Goal: Navigation & Orientation: Find specific page/section

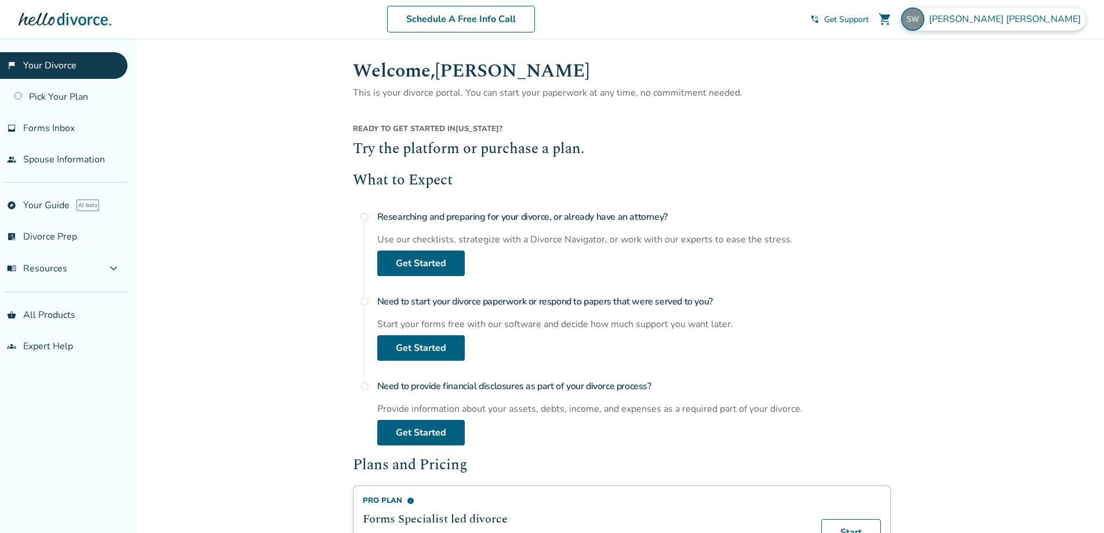
click at [1039, 20] on span "[PERSON_NAME]" at bounding box center [1007, 19] width 157 height 13
click at [57, 132] on span "Forms Inbox" at bounding box center [49, 128] width 52 height 13
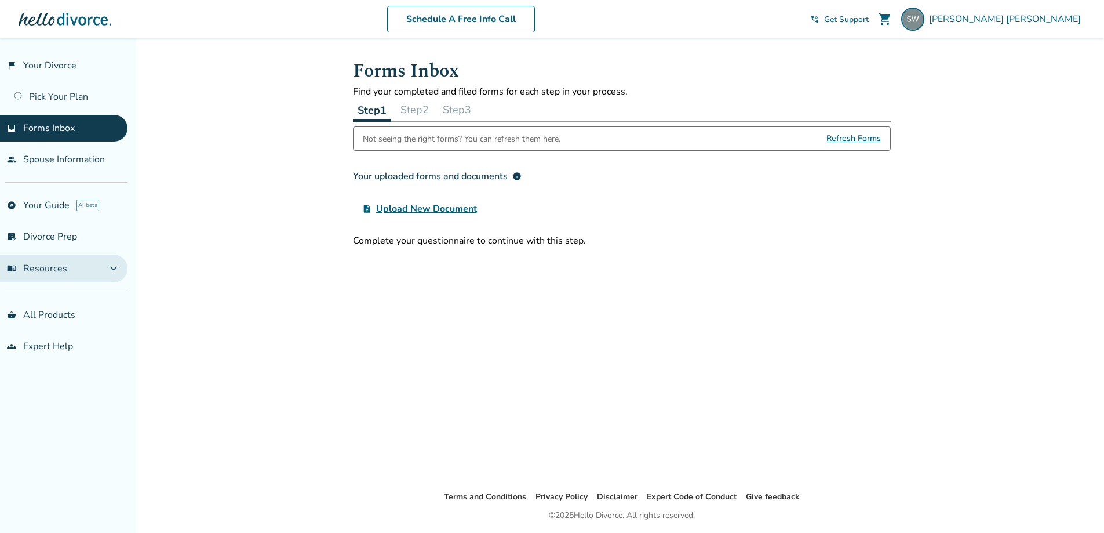
click at [119, 274] on span "expand_more" at bounding box center [114, 268] width 14 height 14
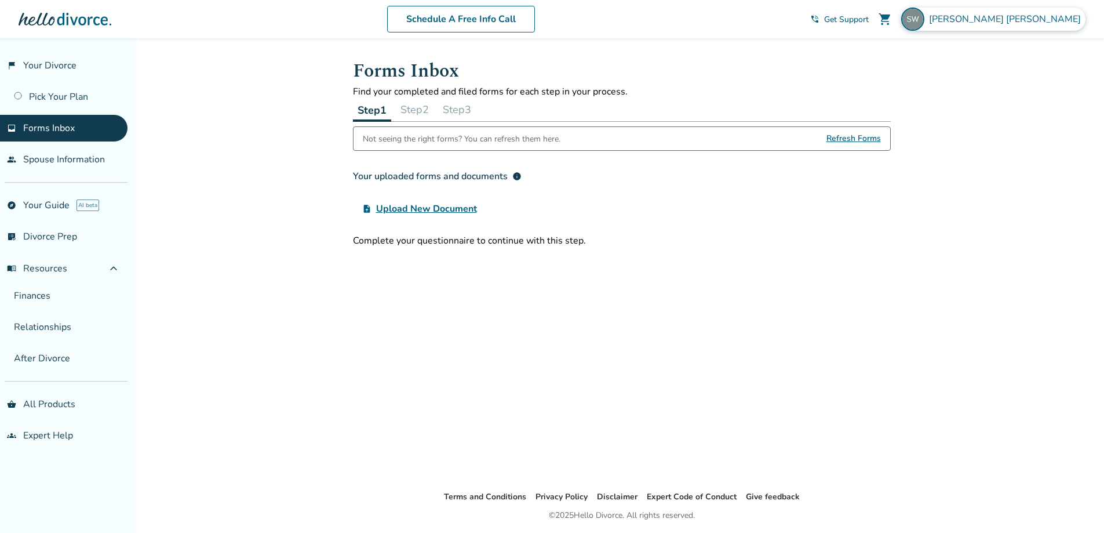
click at [1070, 16] on span "[PERSON_NAME]" at bounding box center [1007, 19] width 157 height 13
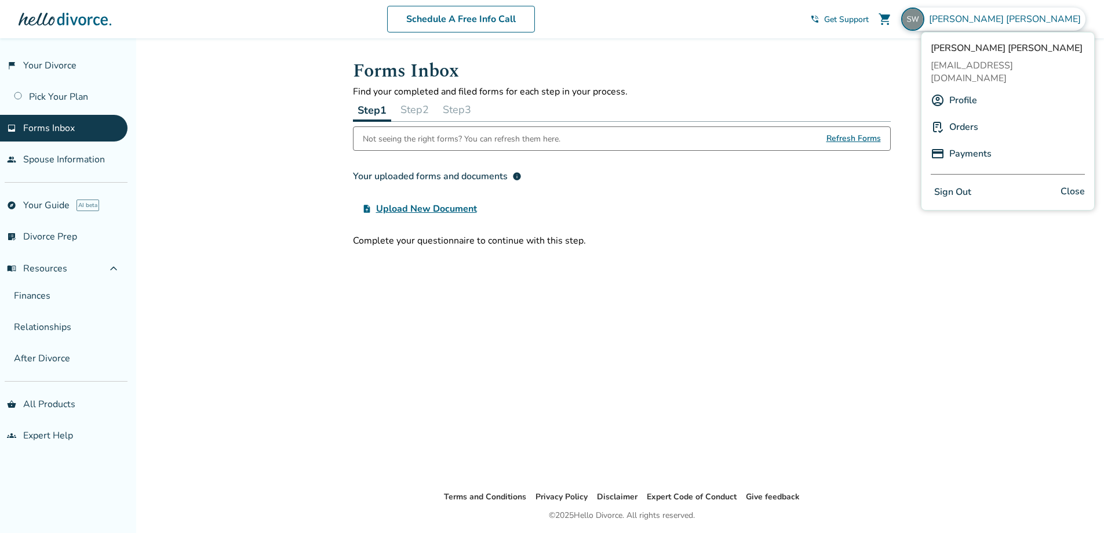
click at [966, 89] on link "Profile" at bounding box center [964, 100] width 28 height 22
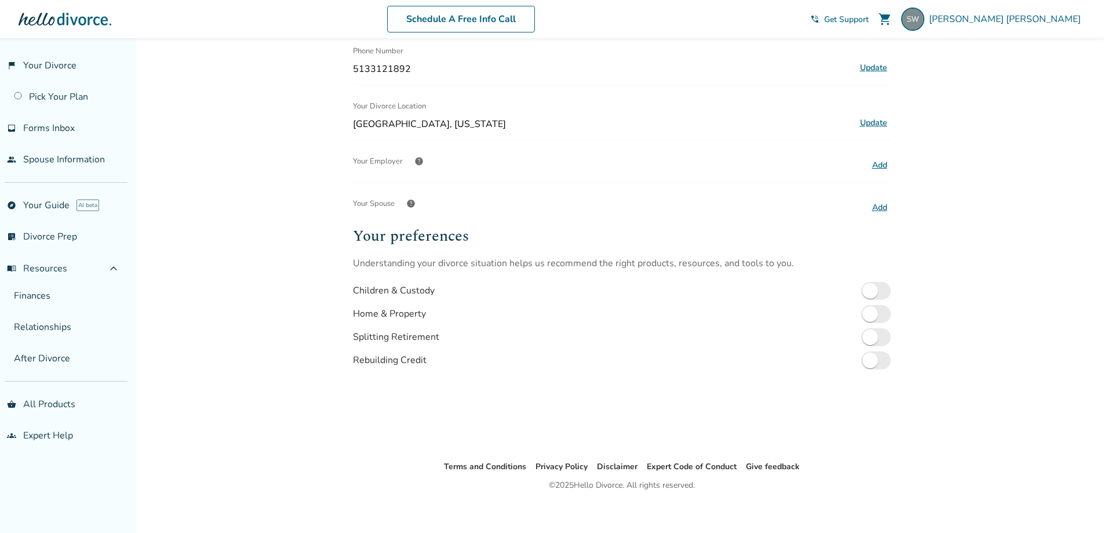
scroll to position [228, 0]
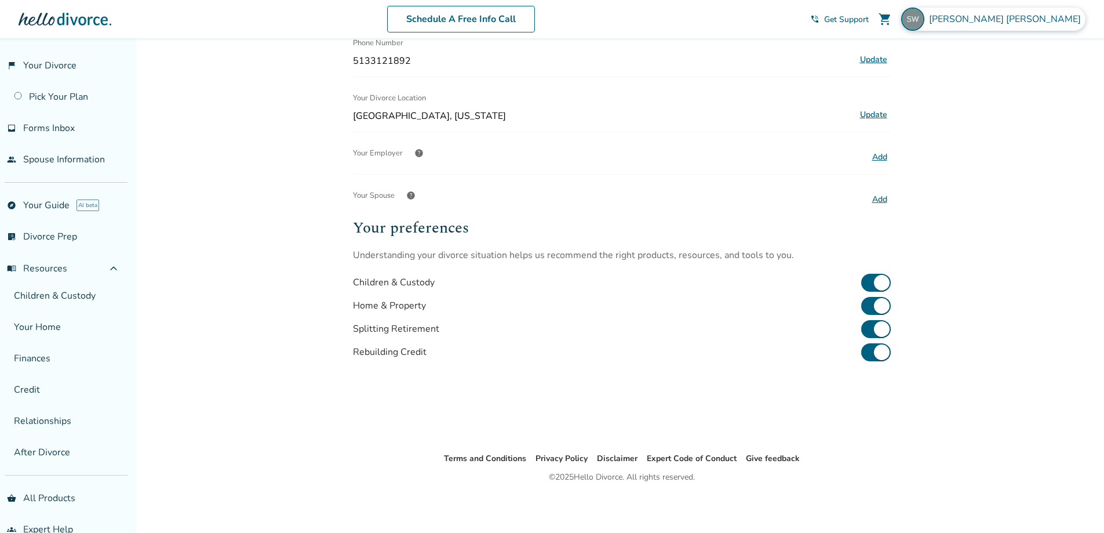
click at [1052, 24] on span "[PERSON_NAME]" at bounding box center [1007, 19] width 157 height 13
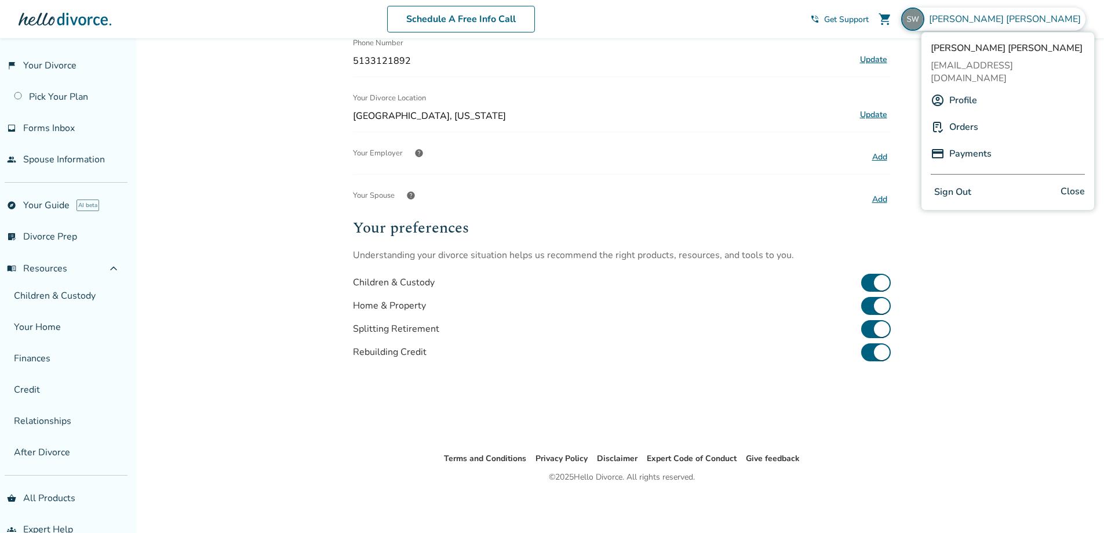
click at [957, 116] on link "Orders" at bounding box center [964, 127] width 29 height 22
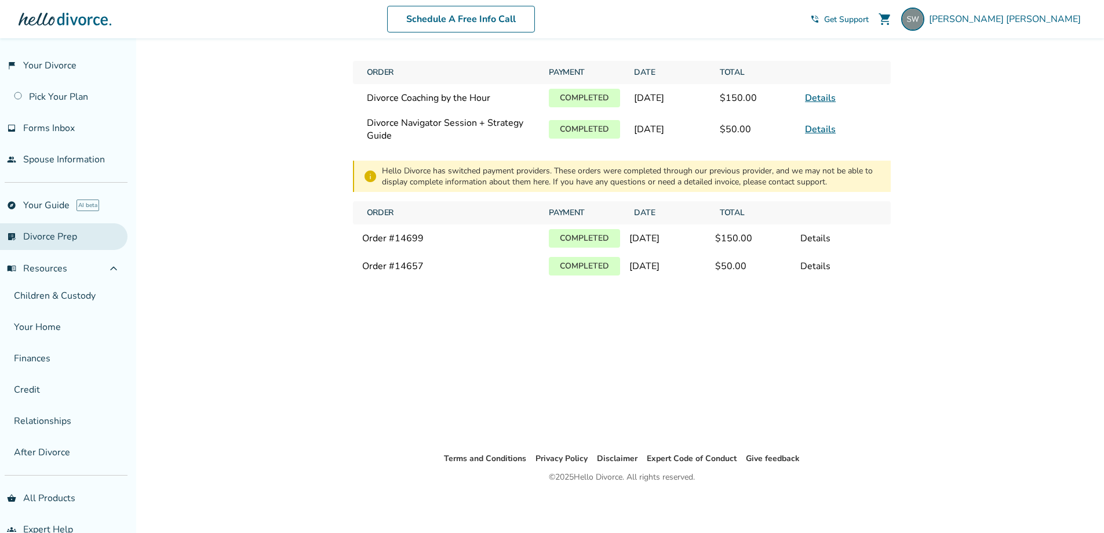
click at [53, 231] on link "list_alt_check Divorce Prep" at bounding box center [64, 236] width 128 height 27
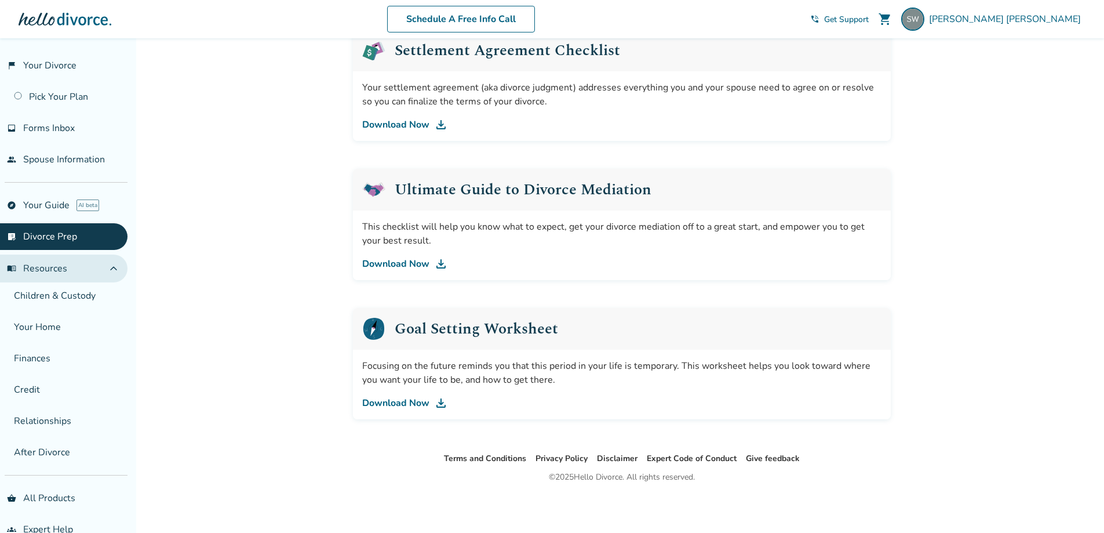
scroll to position [24, 0]
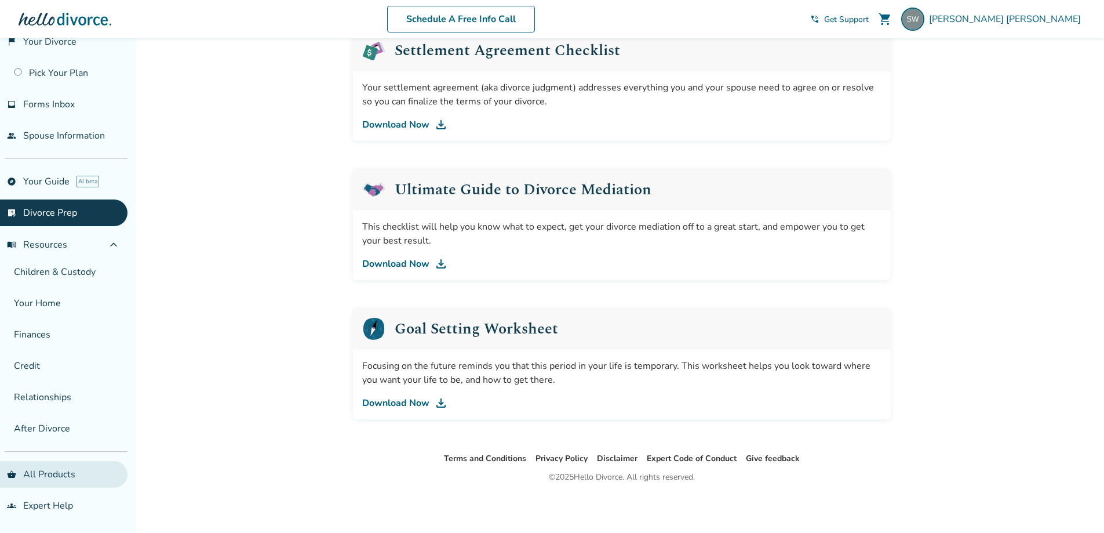
click at [56, 468] on link "shopping_basket All Products" at bounding box center [64, 474] width 128 height 27
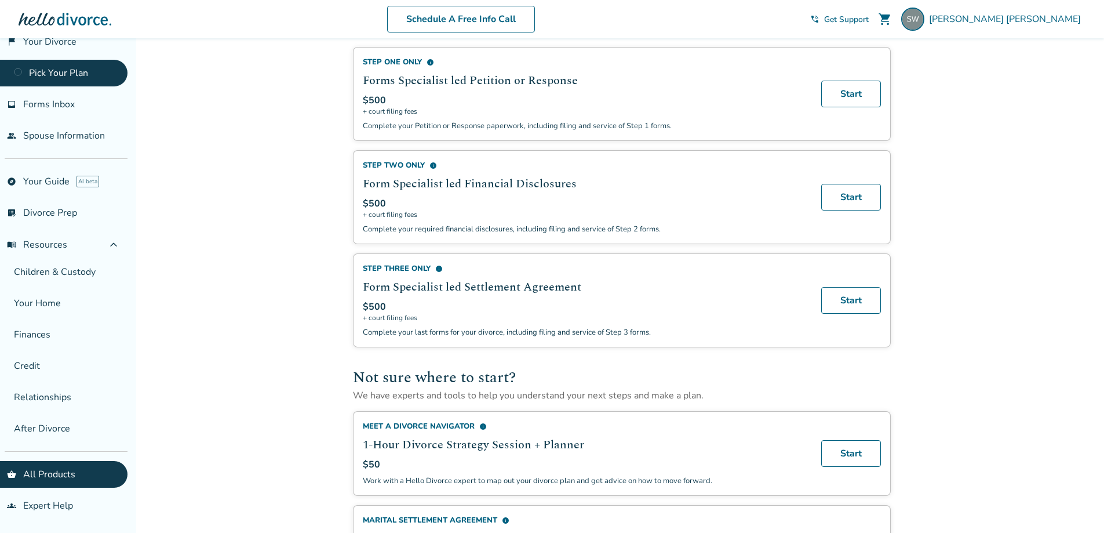
scroll to position [524, 0]
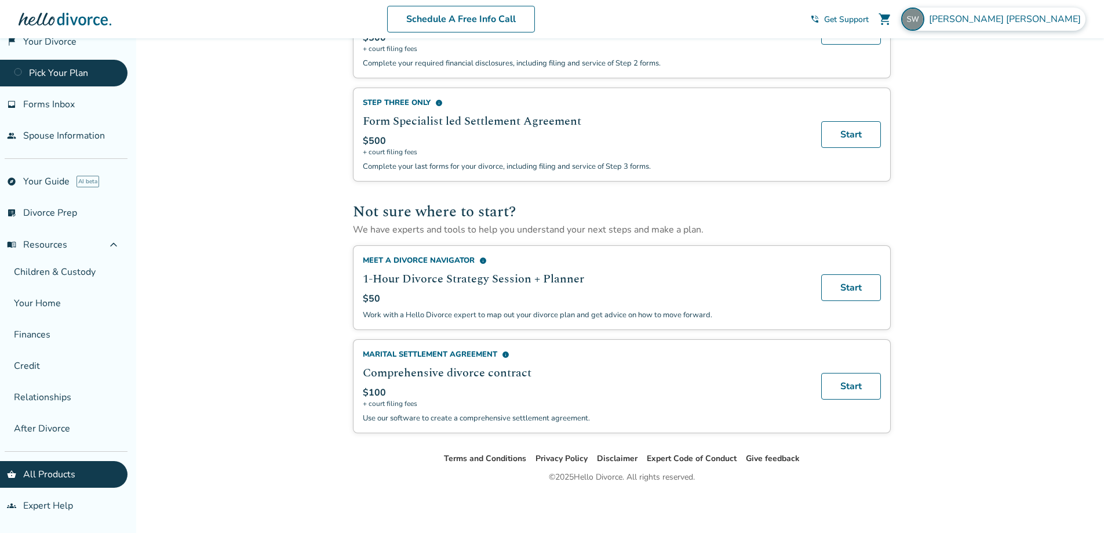
click at [1044, 18] on span "[PERSON_NAME]" at bounding box center [1007, 19] width 157 height 13
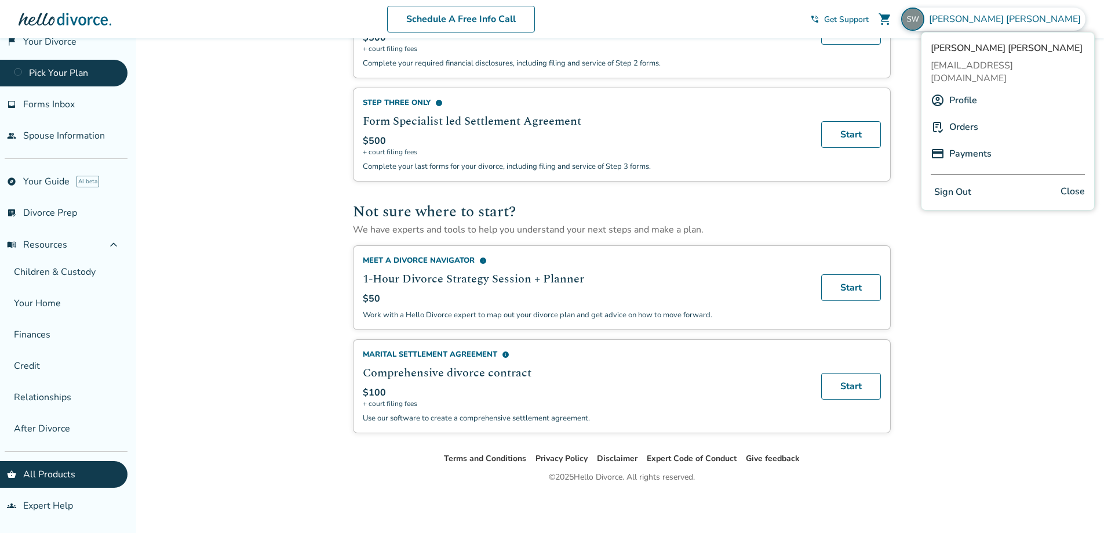
click at [973, 184] on button "Sign Out" at bounding box center [953, 192] width 44 height 17
